Goal: Entertainment & Leisure: Consume media (video, audio)

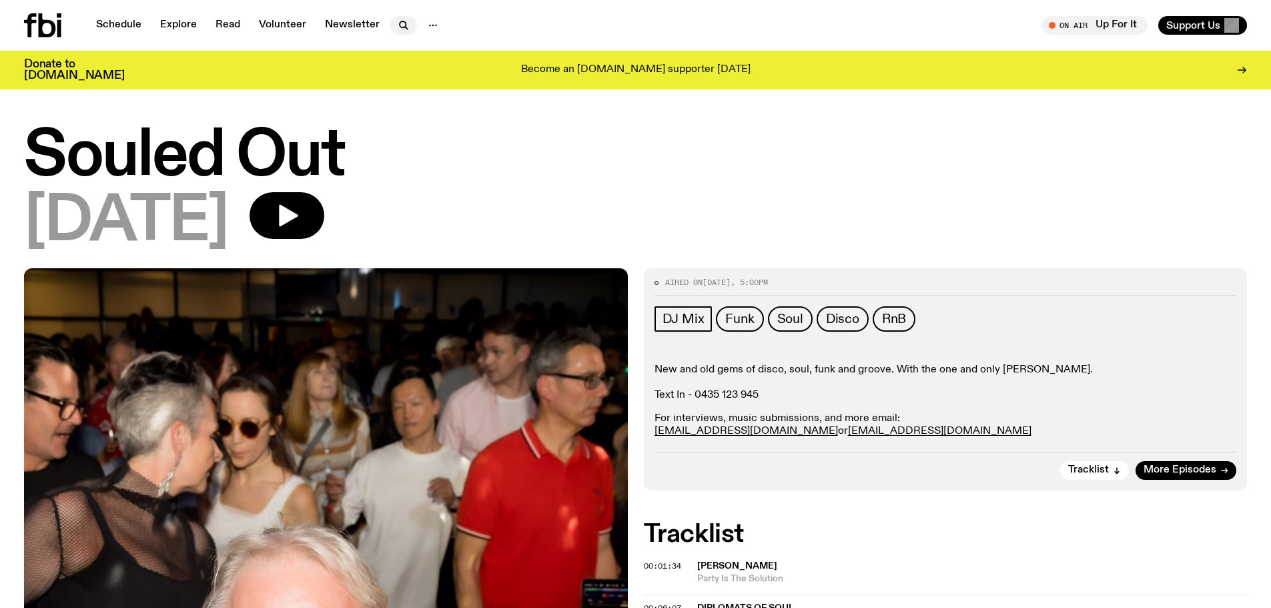
click at [398, 23] on icon "button" at bounding box center [404, 25] width 16 height 16
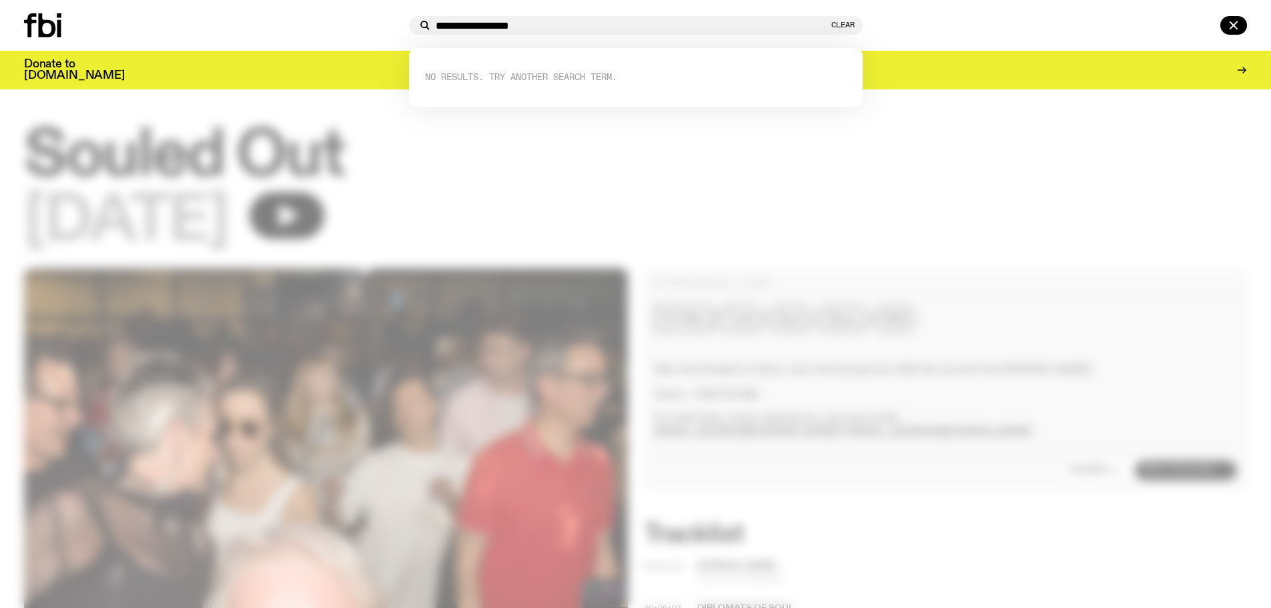
type input "**********"
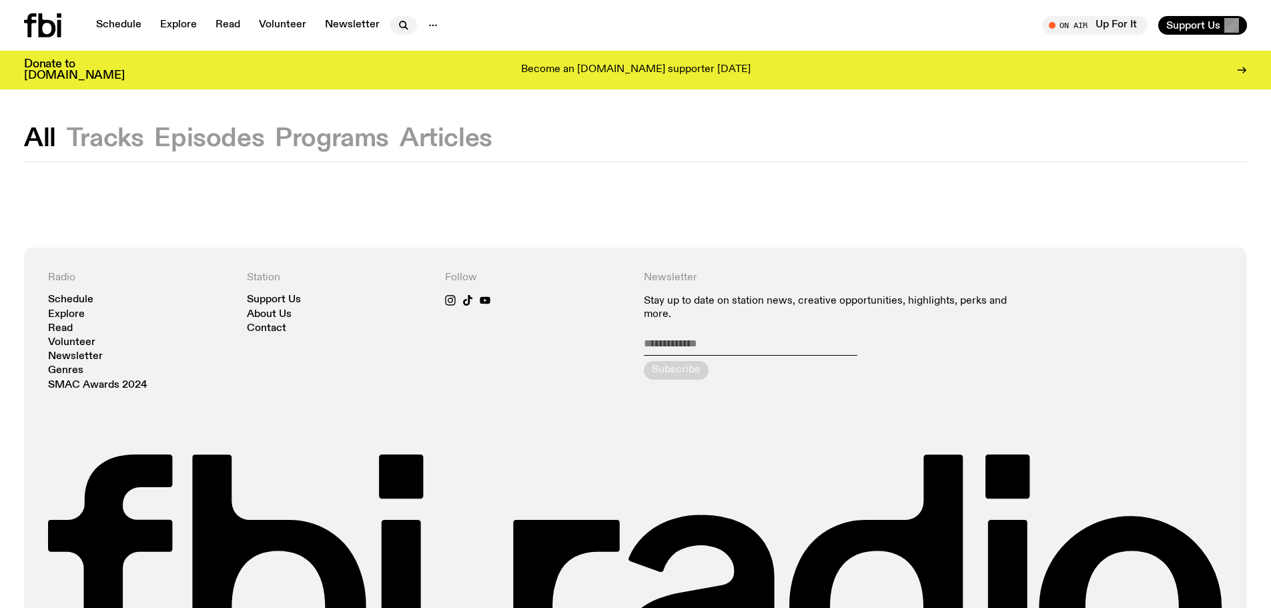
click at [400, 27] on icon "button" at bounding box center [403, 24] width 6 height 6
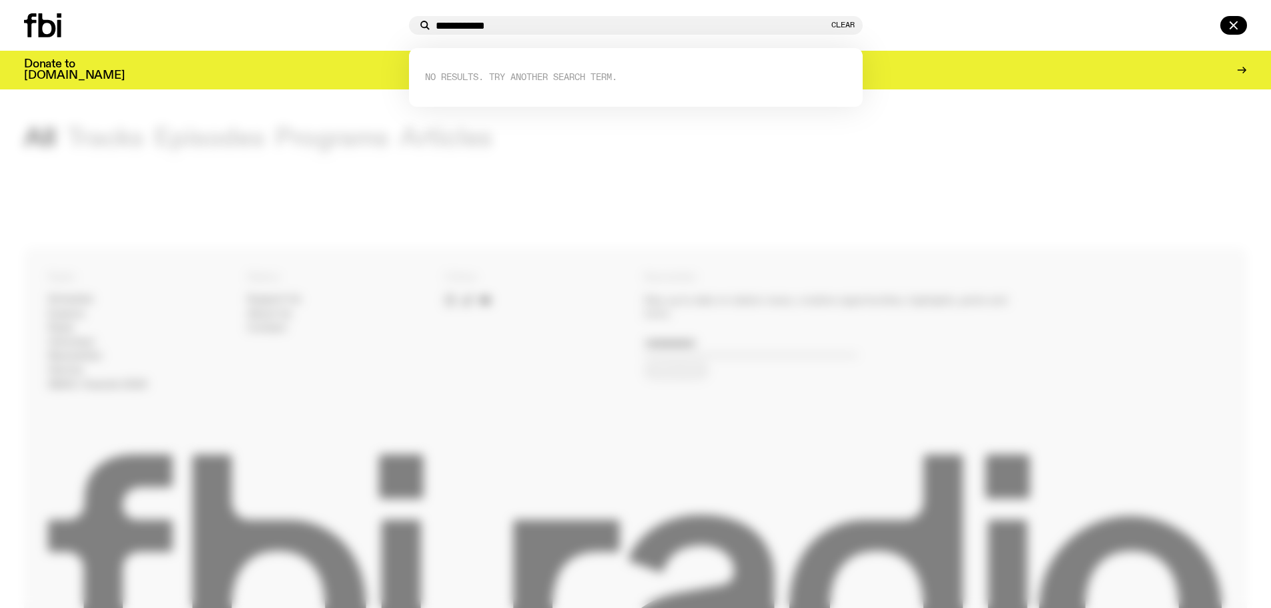
type input "**********"
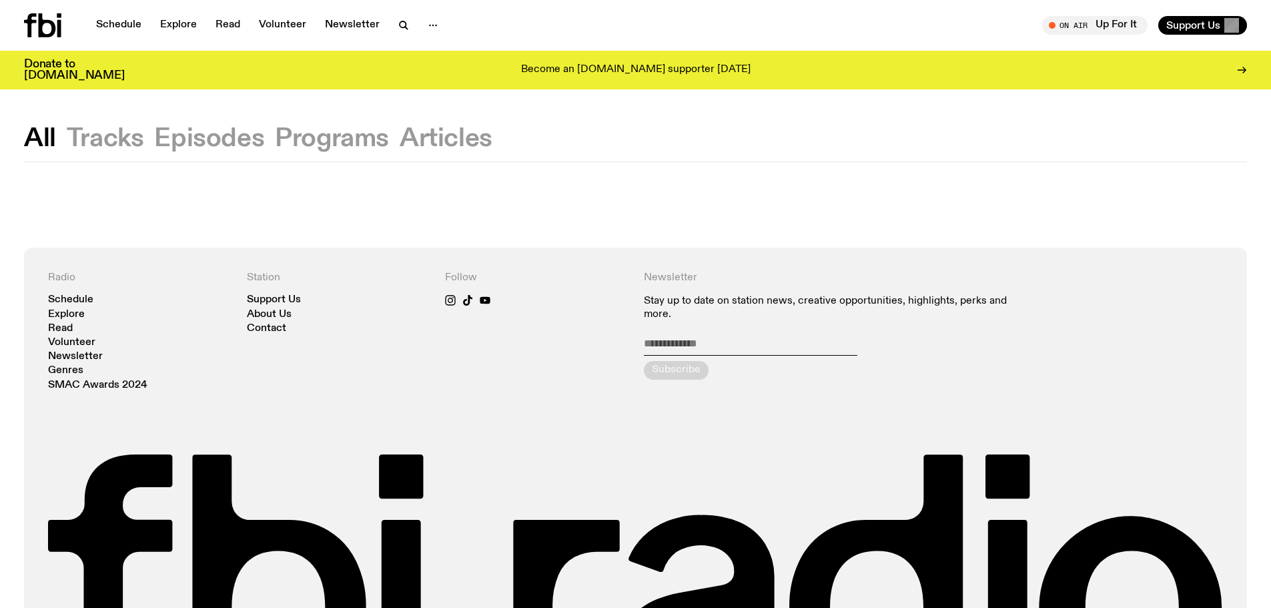
click at [154, 137] on button "Tracks" at bounding box center [209, 139] width 110 height 24
click at [105, 21] on link "Schedule" at bounding box center [118, 25] width 61 height 19
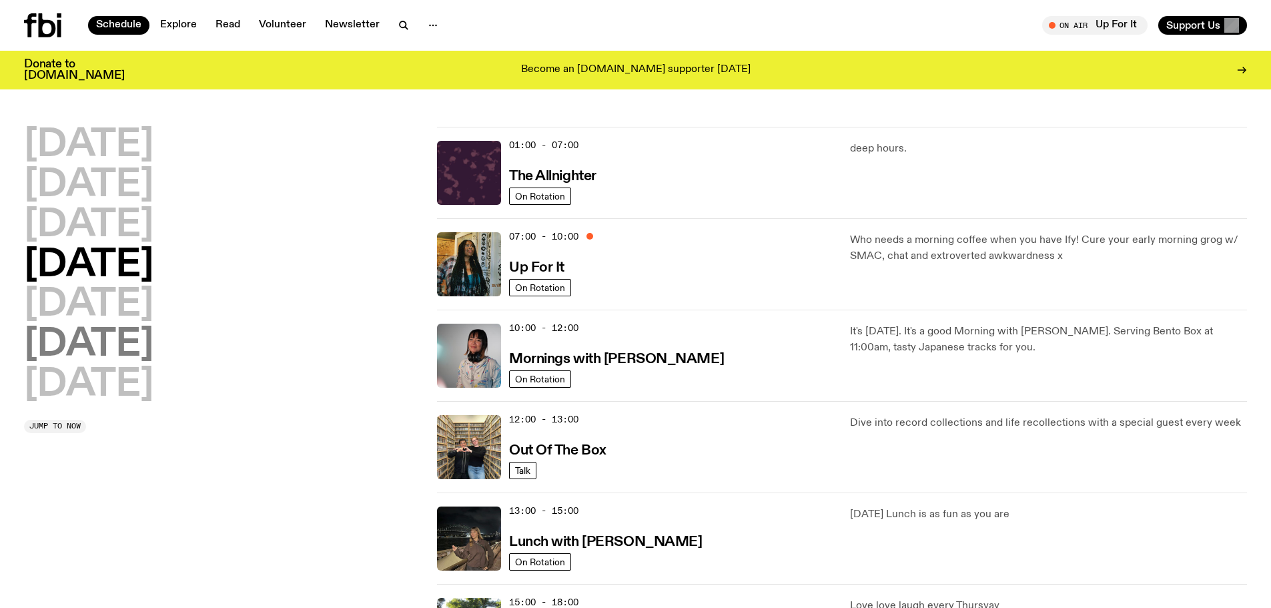
click at [109, 354] on h2 "[DATE]" at bounding box center [88, 344] width 129 height 37
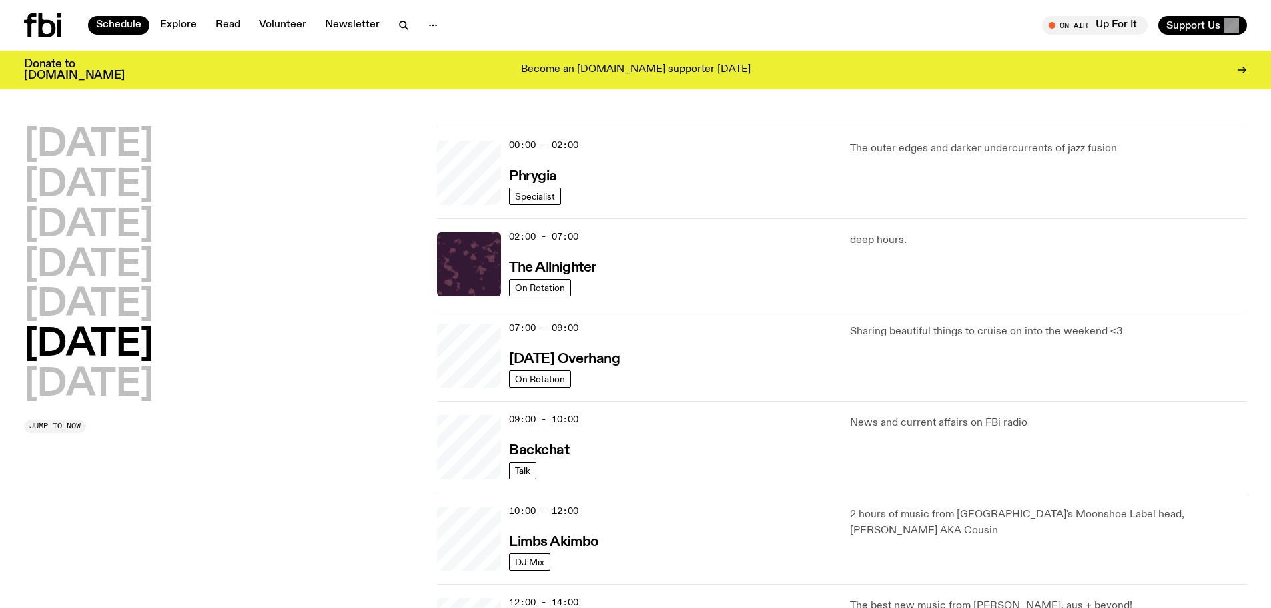
scroll to position [37, 0]
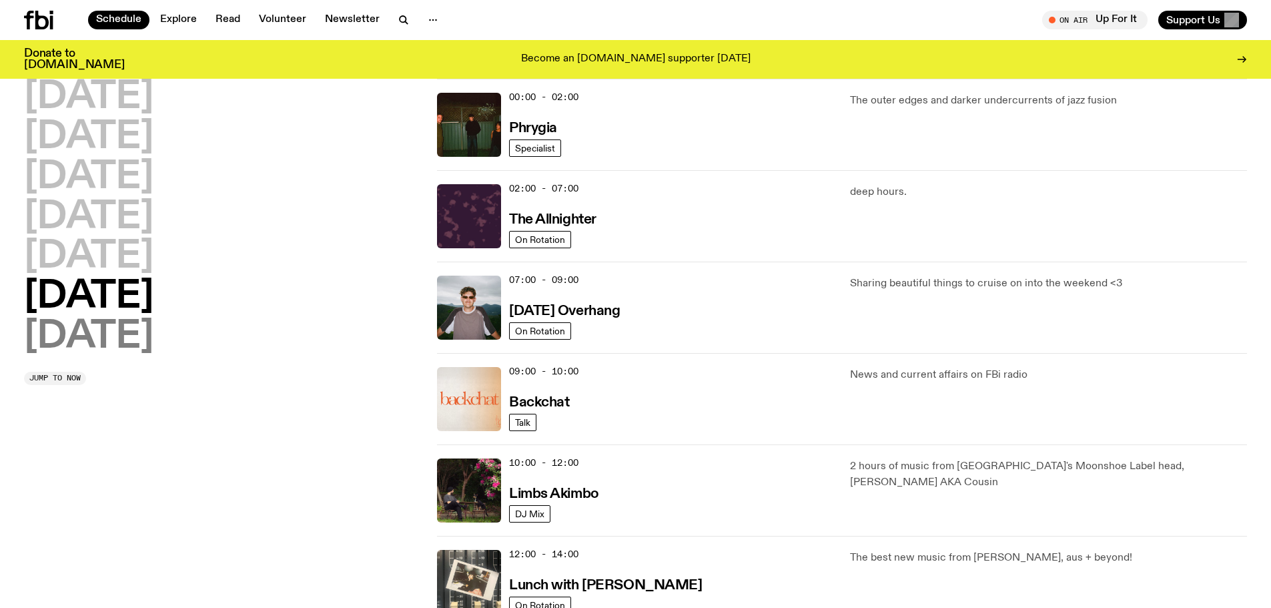
click at [123, 346] on h2 "[DATE]" at bounding box center [88, 336] width 129 height 37
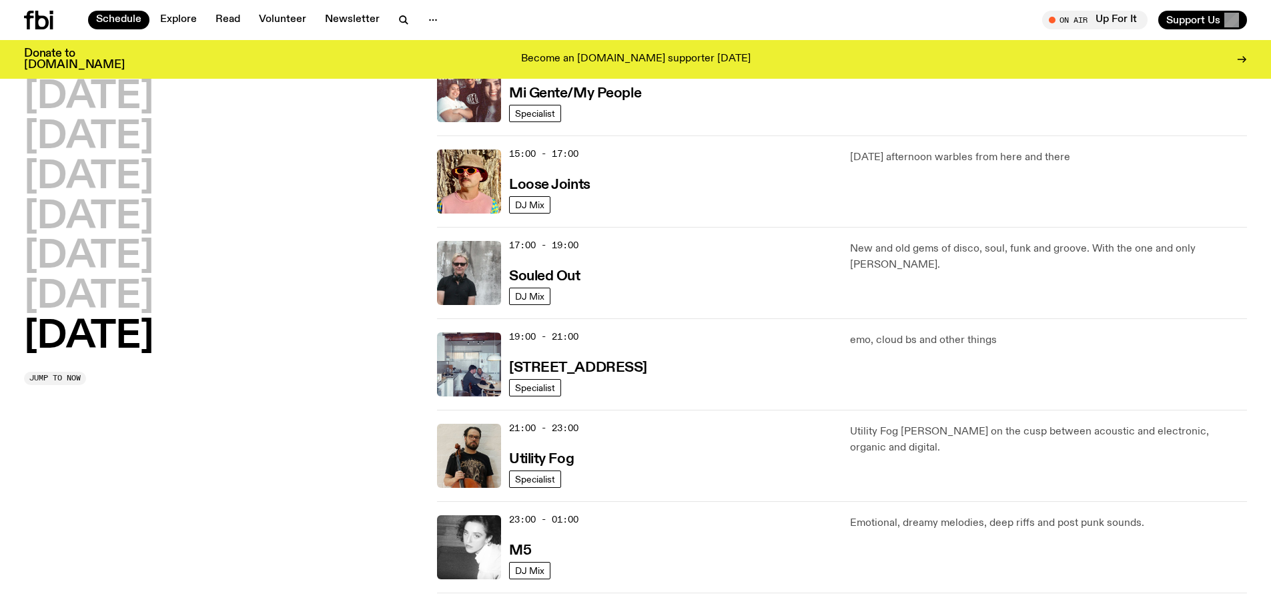
scroll to position [705, 0]
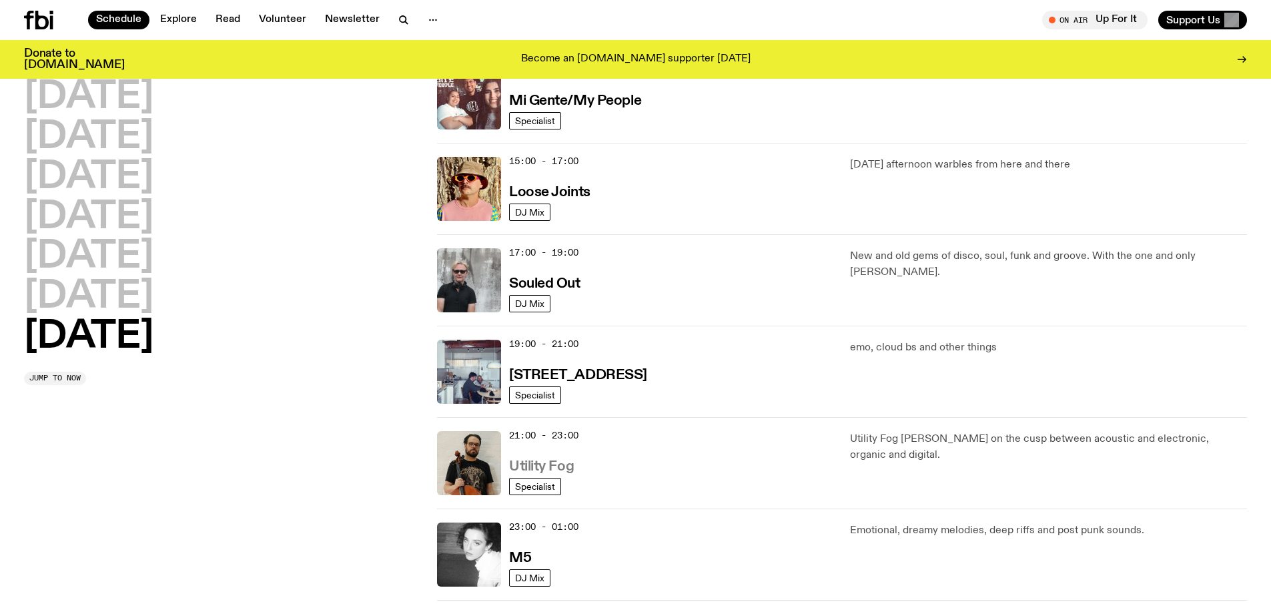
click at [549, 465] on h3 "Utility Fog" at bounding box center [541, 467] width 65 height 14
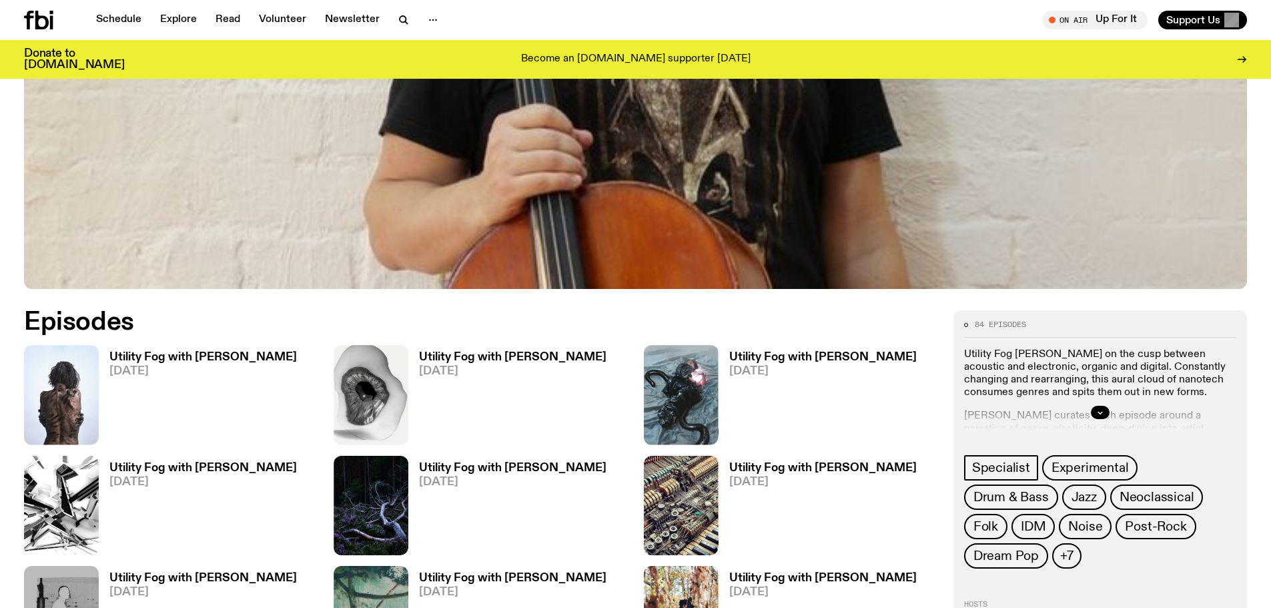
scroll to position [593, 0]
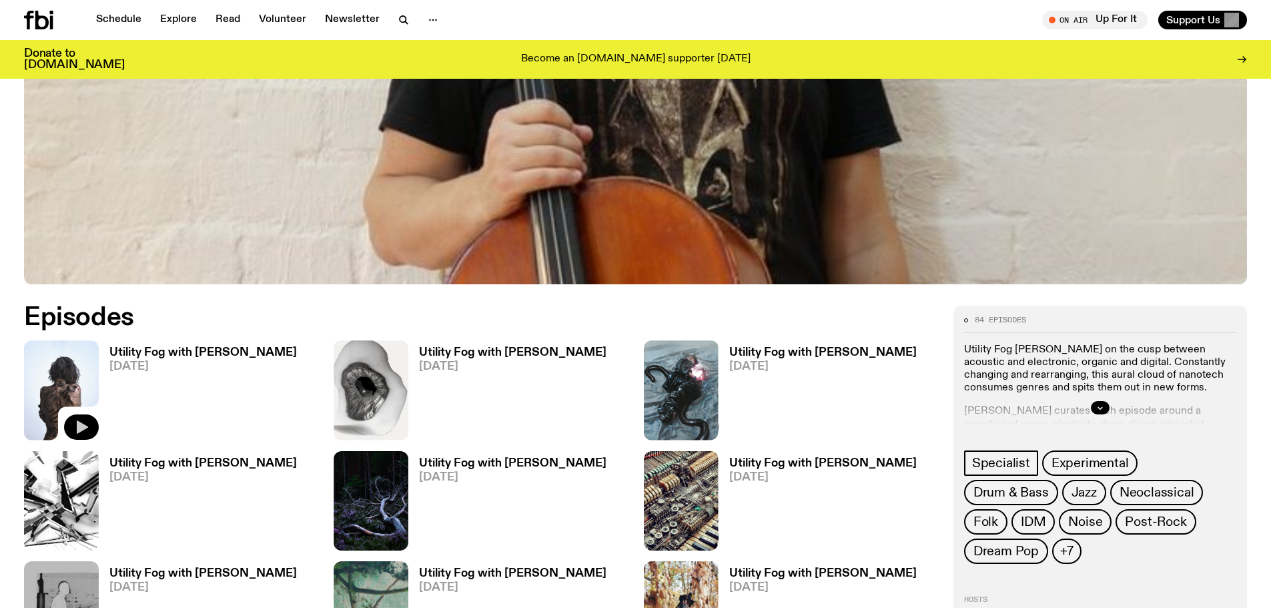
click at [81, 424] on icon "button" at bounding box center [82, 426] width 11 height 13
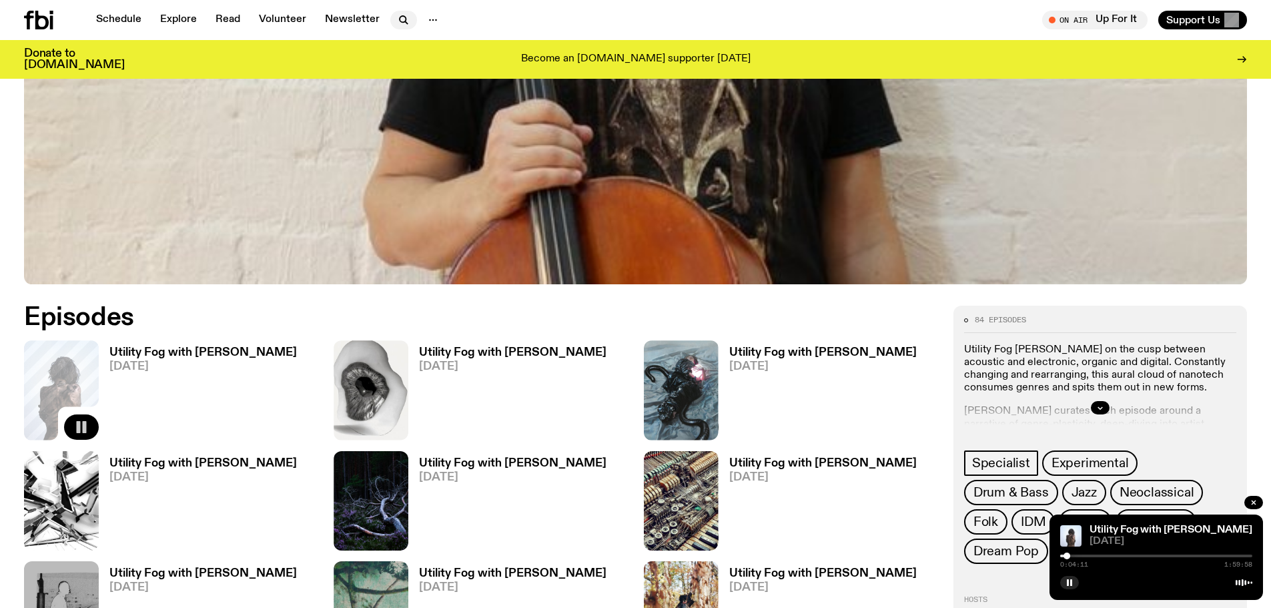
click at [399, 14] on icon "button" at bounding box center [404, 20] width 16 height 16
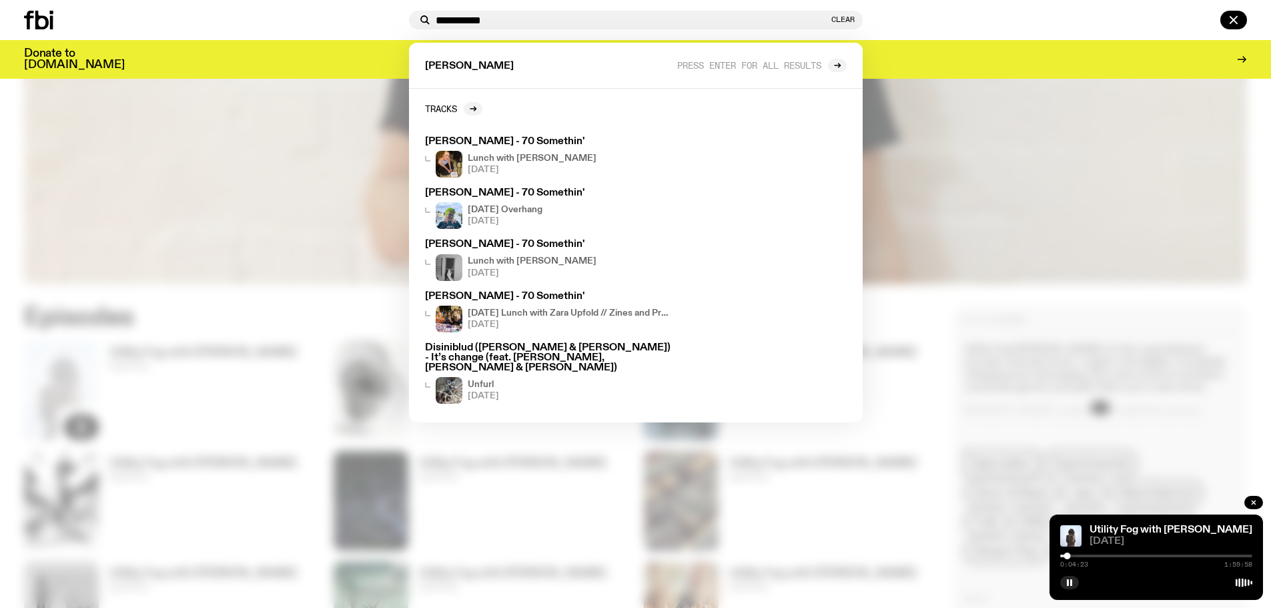
type input "**********"
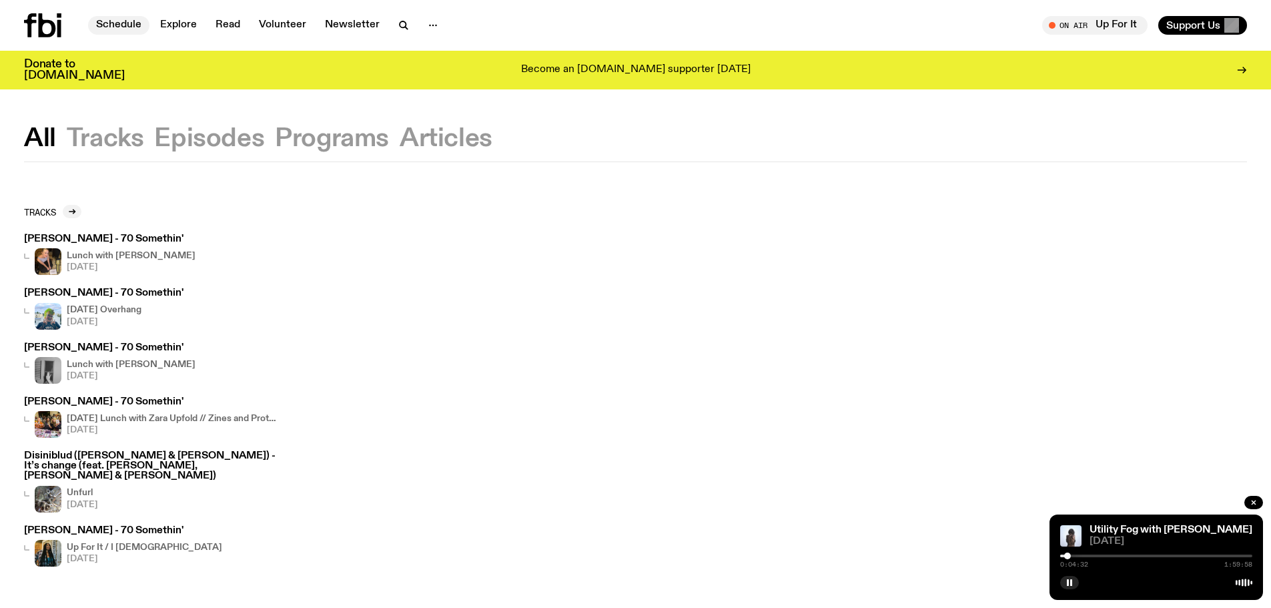
click at [119, 27] on link "Schedule" at bounding box center [118, 25] width 61 height 19
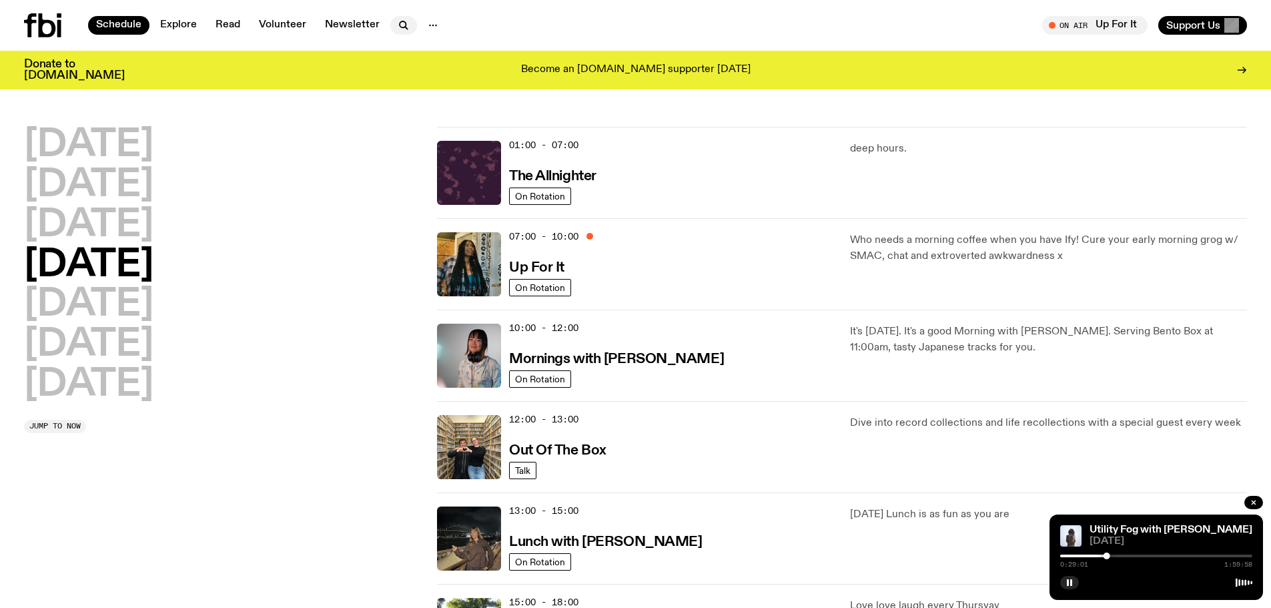
click at [396, 27] on icon "button" at bounding box center [404, 25] width 16 height 16
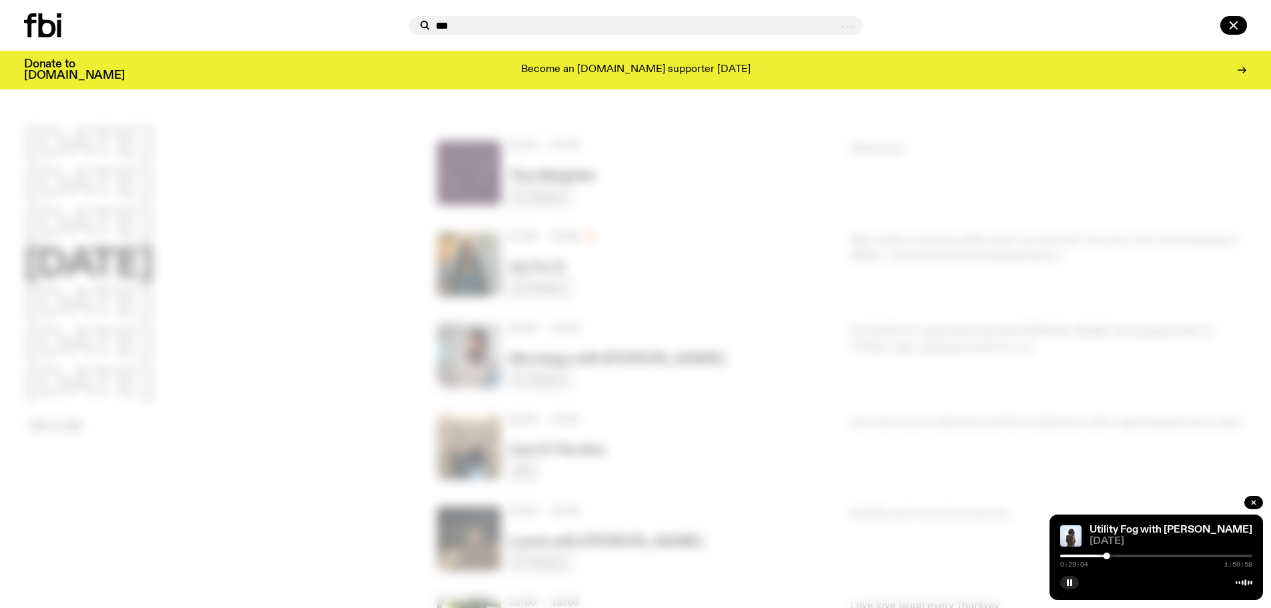
type input "***"
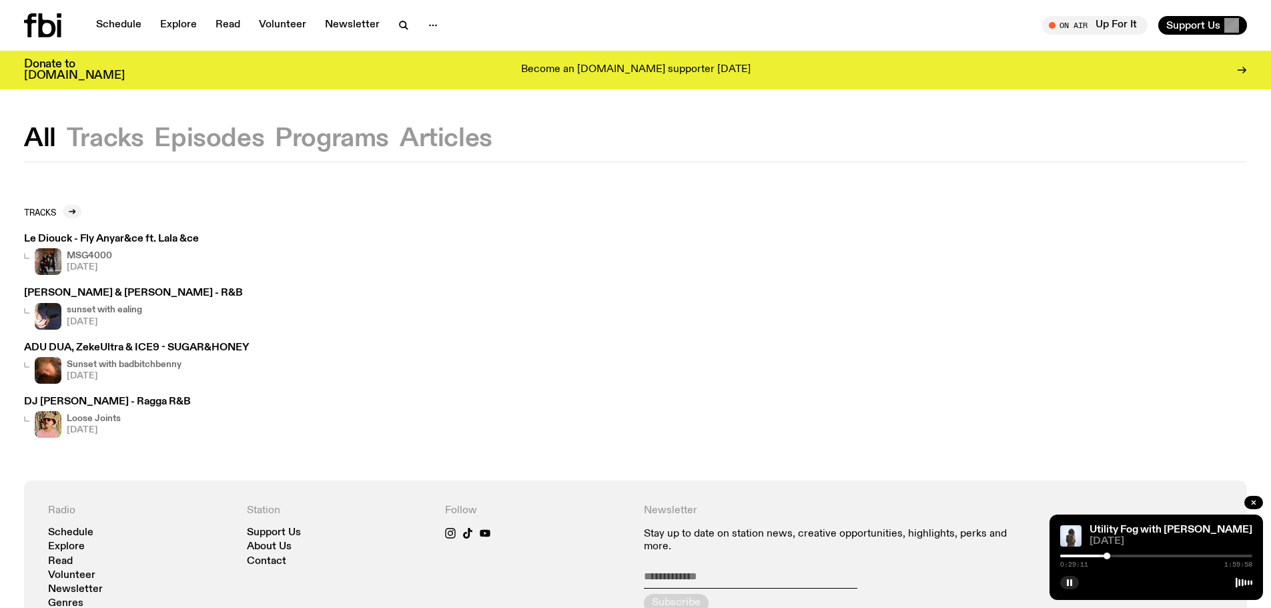
click at [122, 291] on h3 "[PERSON_NAME] & [PERSON_NAME] - R&B" at bounding box center [133, 293] width 219 height 10
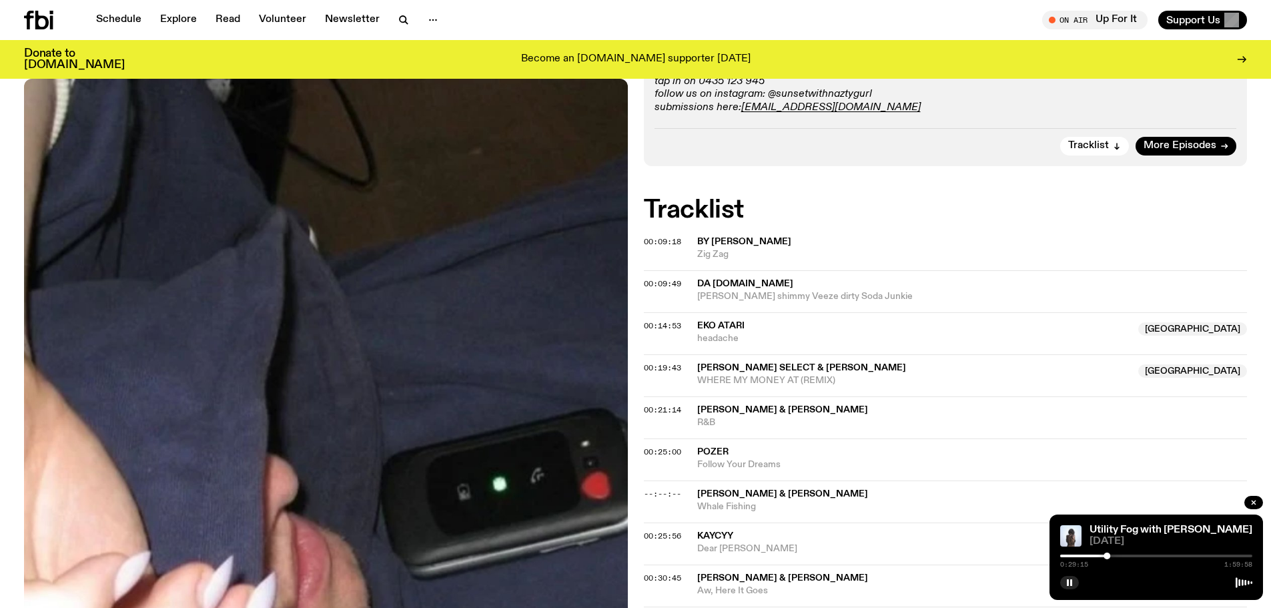
scroll to position [329, 0]
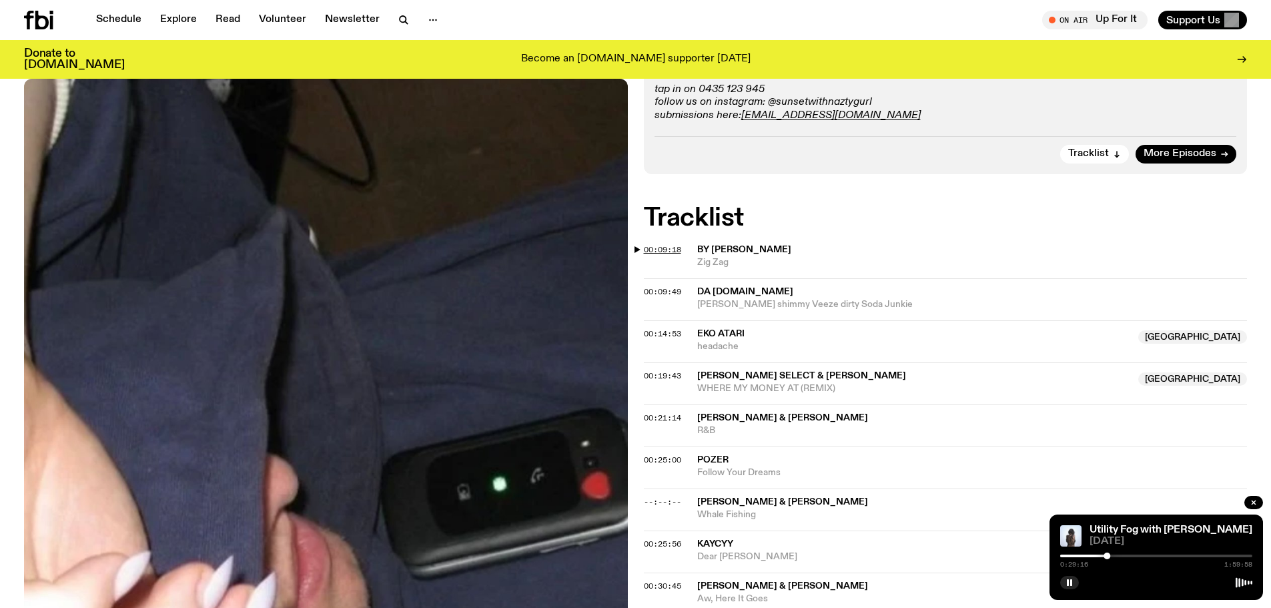
click at [667, 252] on span "00:09:18" at bounding box center [662, 249] width 37 height 11
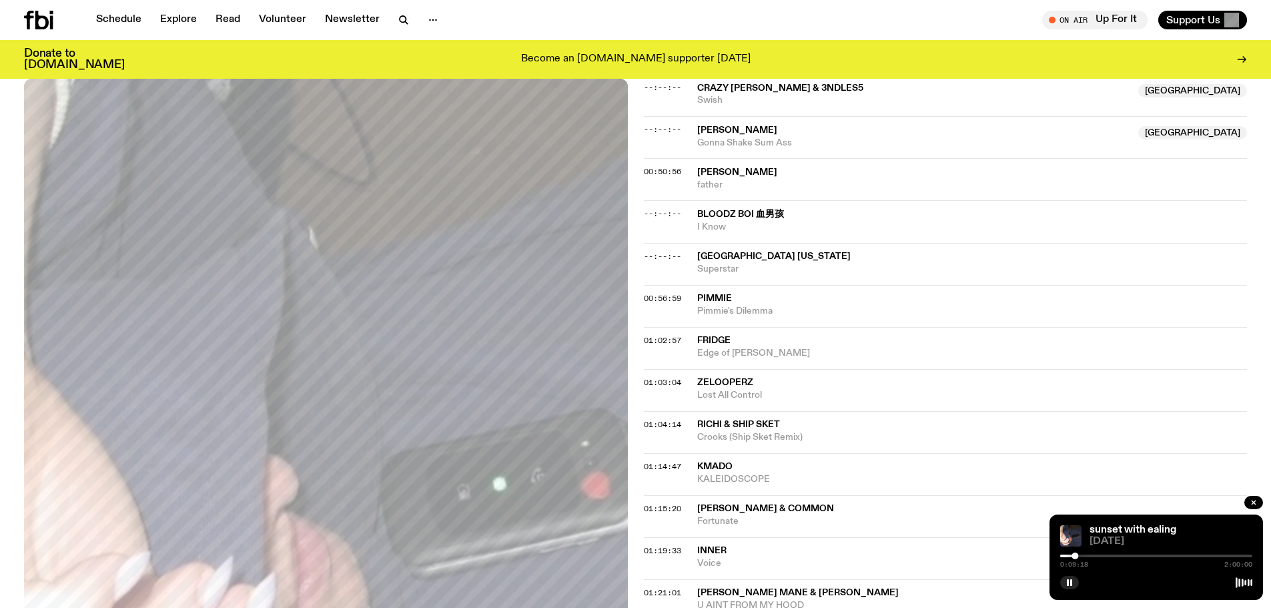
scroll to position [930, 0]
